Goal: Understand process/instructions

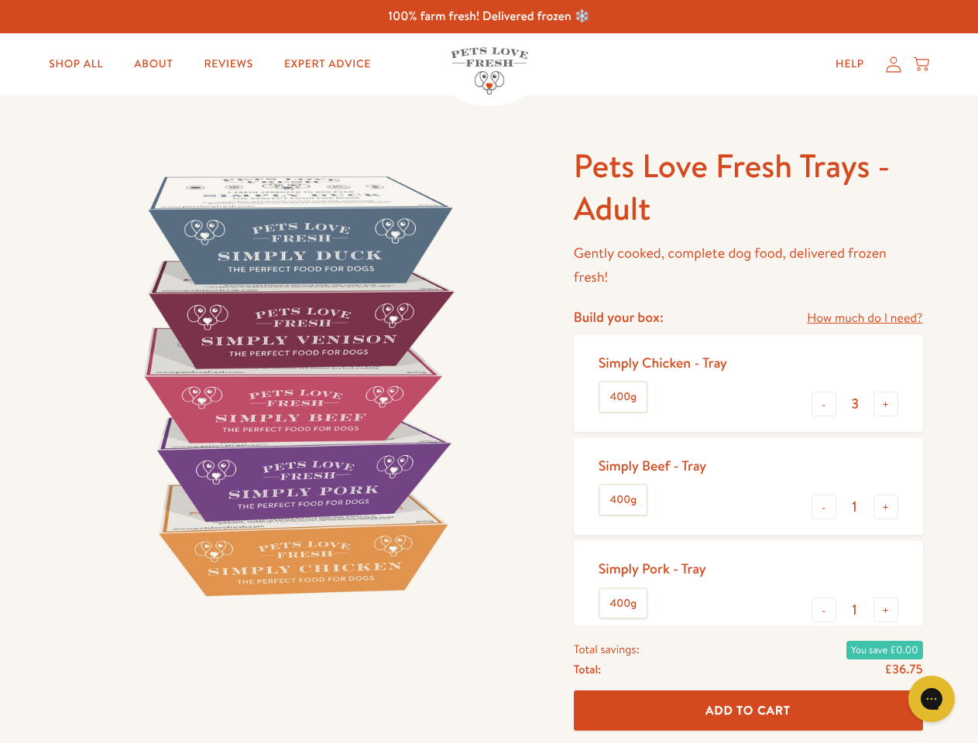
click at [488, 372] on img at bounding box center [296, 385] width 481 height 481
click at [864, 318] on link "How much do I need?" at bounding box center [864, 318] width 115 height 21
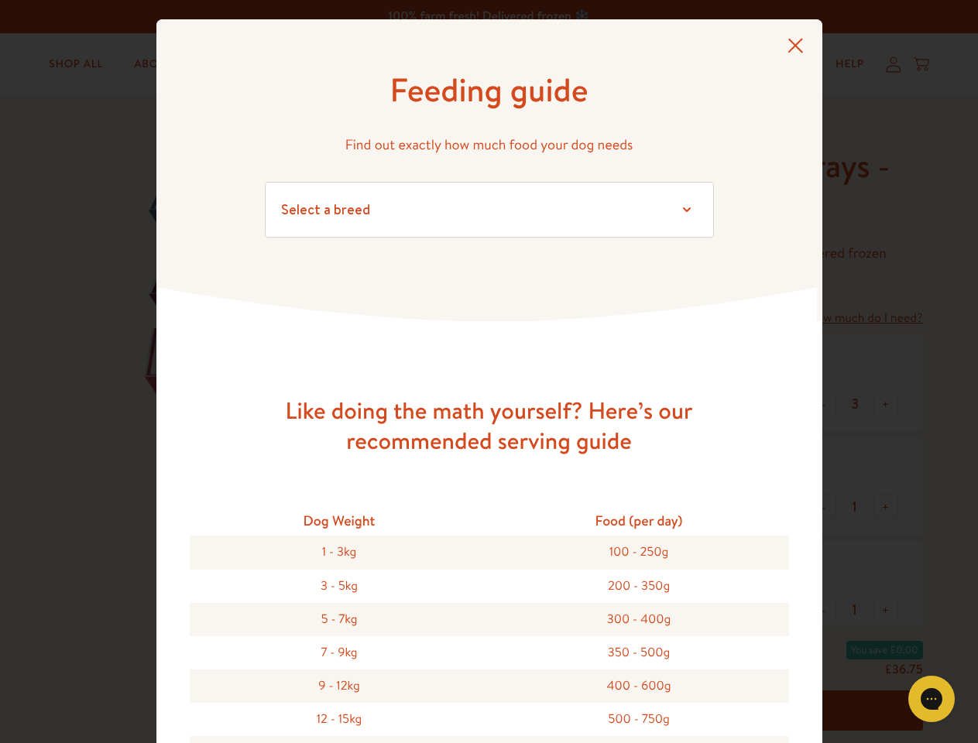
click at [824, 404] on div "Feeding guide Find out exactly how much food your dog needs Select a breed Affe…" at bounding box center [489, 371] width 978 height 743
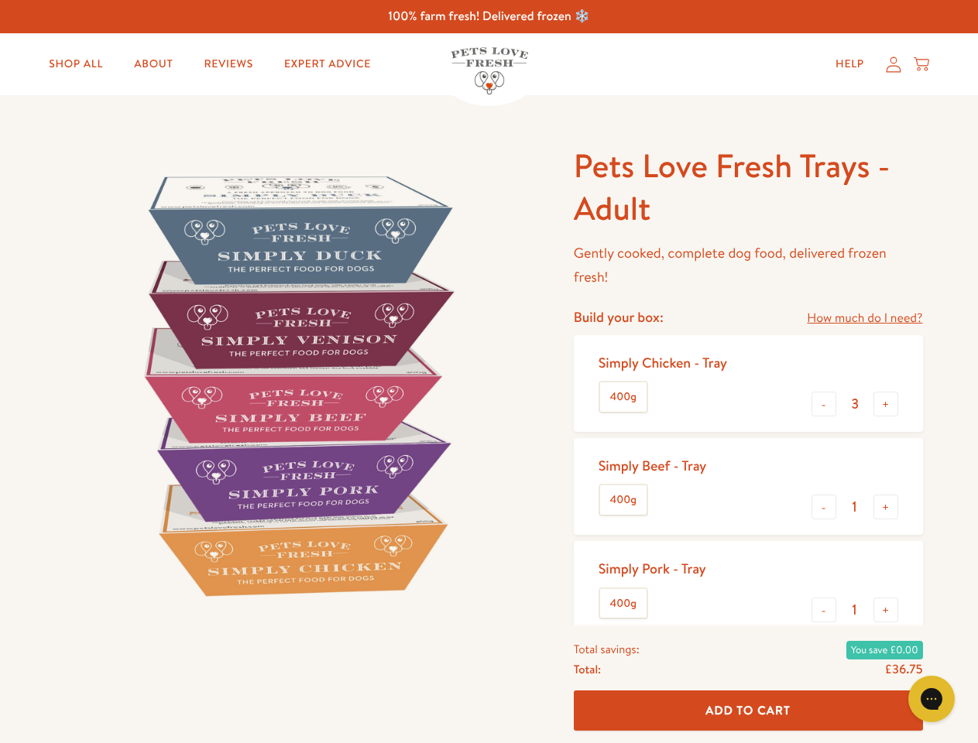
click at [885, 404] on button "+" at bounding box center [885, 404] width 25 height 25
type input "4"
click at [824, 507] on button "-" at bounding box center [823, 507] width 25 height 25
click at [885, 507] on button "+" at bounding box center [885, 507] width 25 height 25
type input "1"
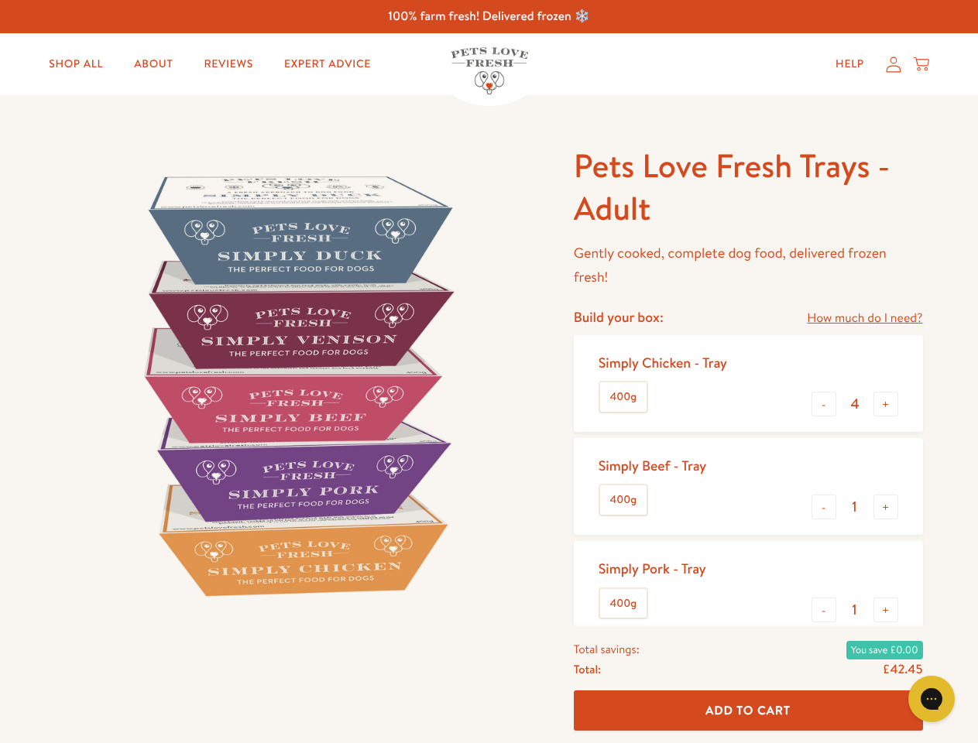
click at [824, 610] on button "-" at bounding box center [823, 610] width 25 height 25
click at [885, 610] on button "+" at bounding box center [885, 610] width 25 height 25
type input "1"
